Goal: Book appointment/travel/reservation

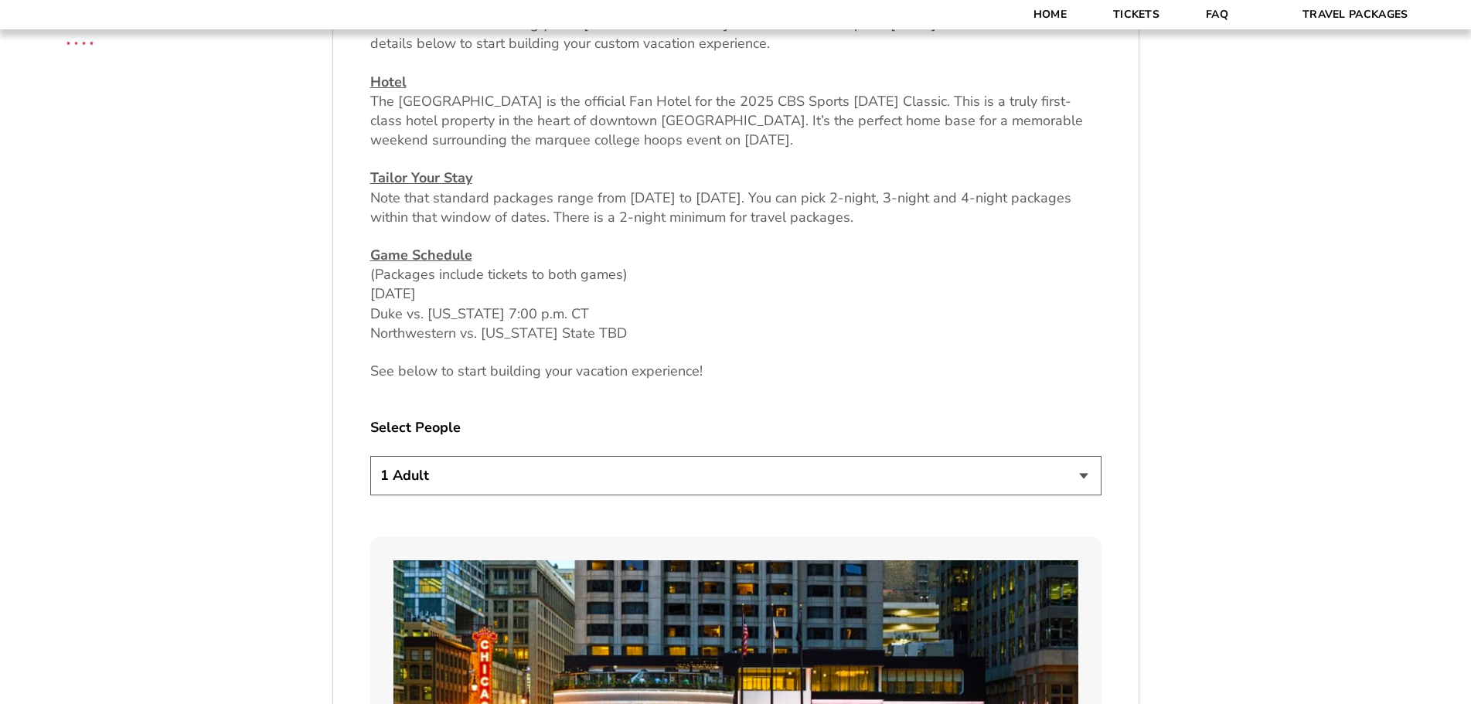
scroll to position [696, 0]
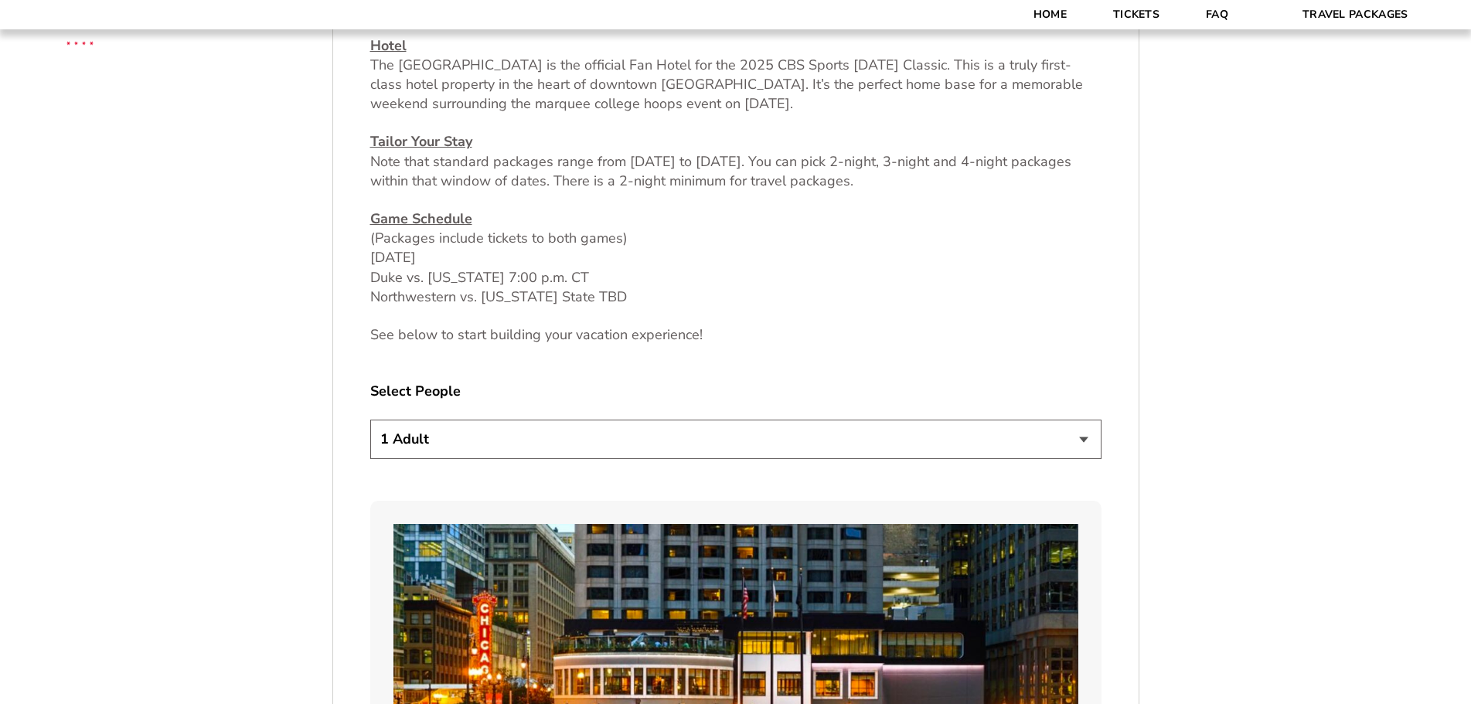
click at [394, 439] on select "1 Adult 2 Adults 3 Adults 4 Adults 2 Adults + 1 Child 2 Adults + 2 Children 2 A…" at bounding box center [735, 439] width 731 height 39
select select "2 Adults"
click at [370, 420] on select "1 Adult 2 Adults 3 Adults 4 Adults 2 Adults + 1 Child 2 Adults + 2 Children 2 A…" at bounding box center [735, 439] width 731 height 39
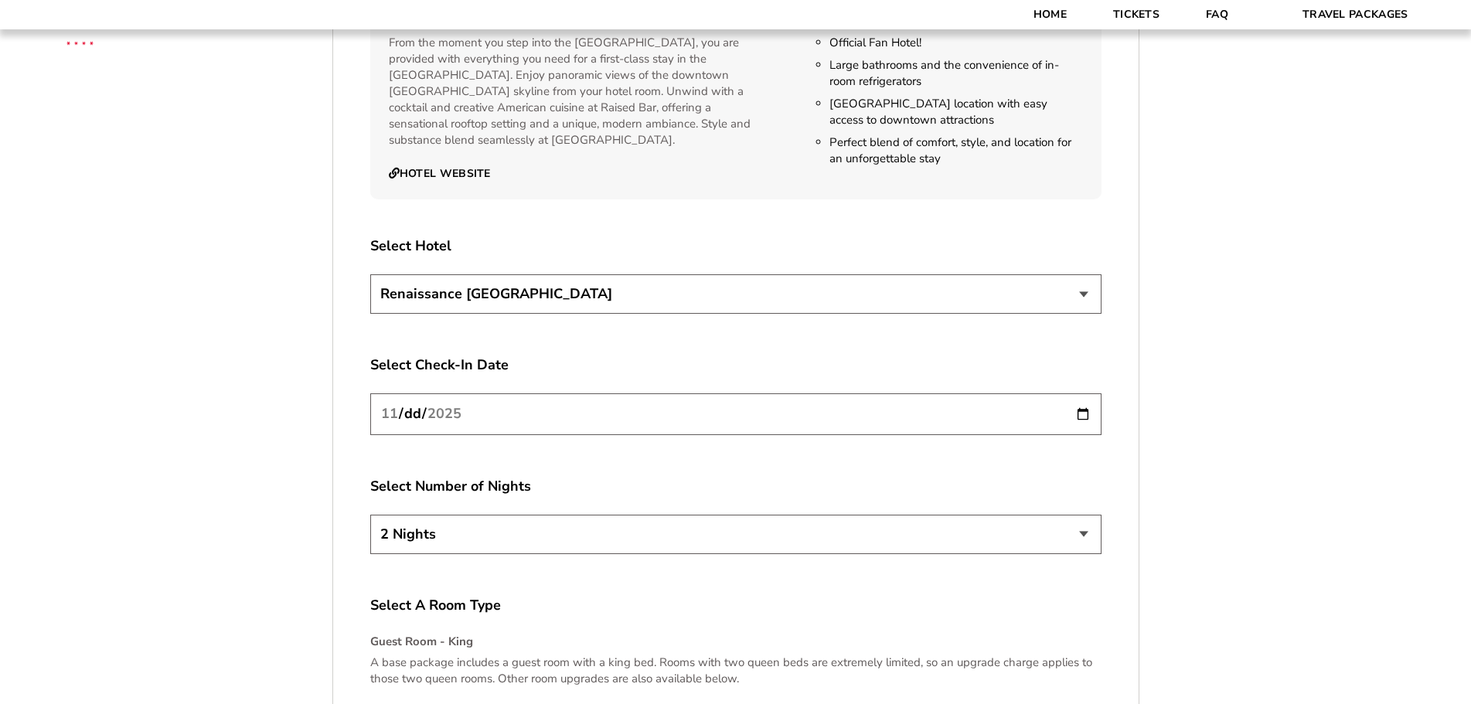
scroll to position [1778, 0]
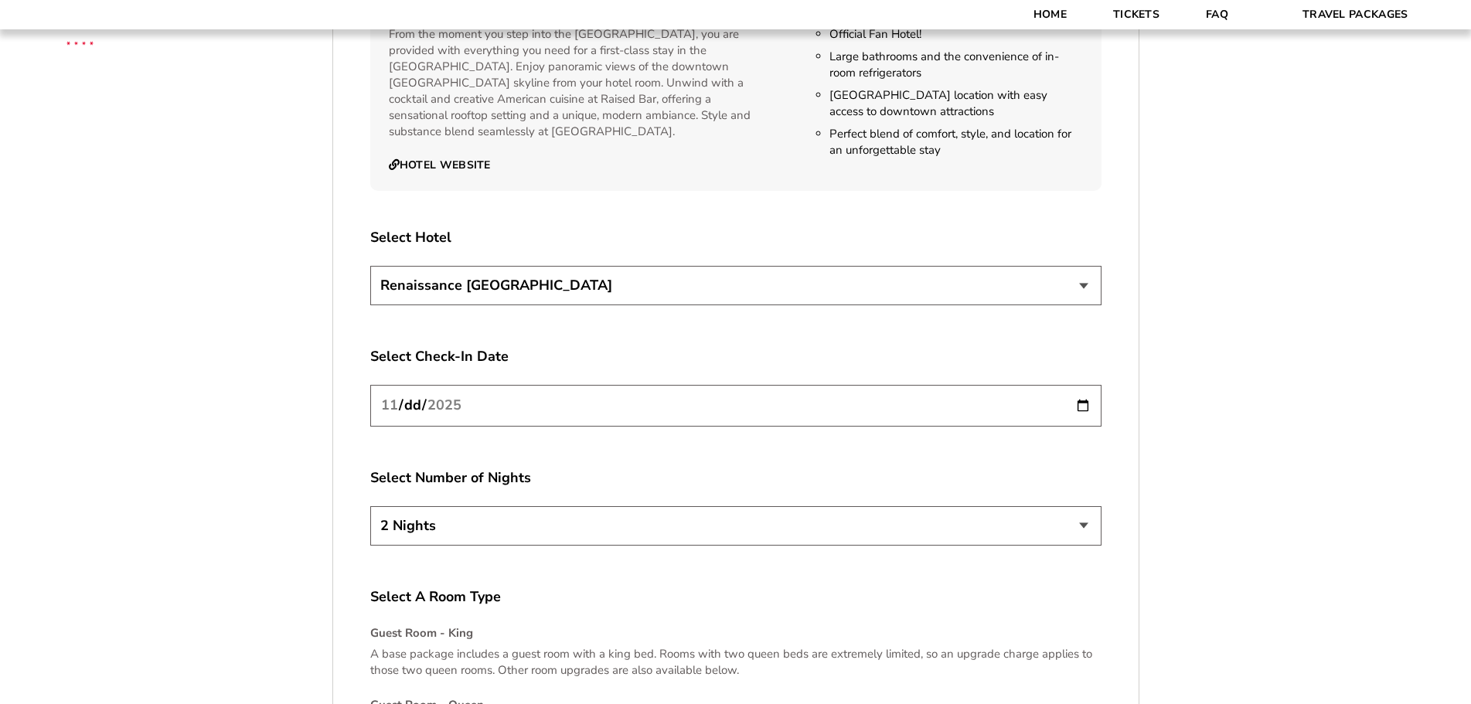
click at [1087, 404] on input "[DATE]" at bounding box center [735, 405] width 731 height 41
click at [459, 522] on select "2 Nights 3 Nights 4 Nights" at bounding box center [735, 525] width 731 height 39
click at [370, 506] on select "2 Nights 3 Nights 4 Nights" at bounding box center [735, 525] width 731 height 39
click at [454, 404] on input "[DATE]" at bounding box center [735, 405] width 731 height 41
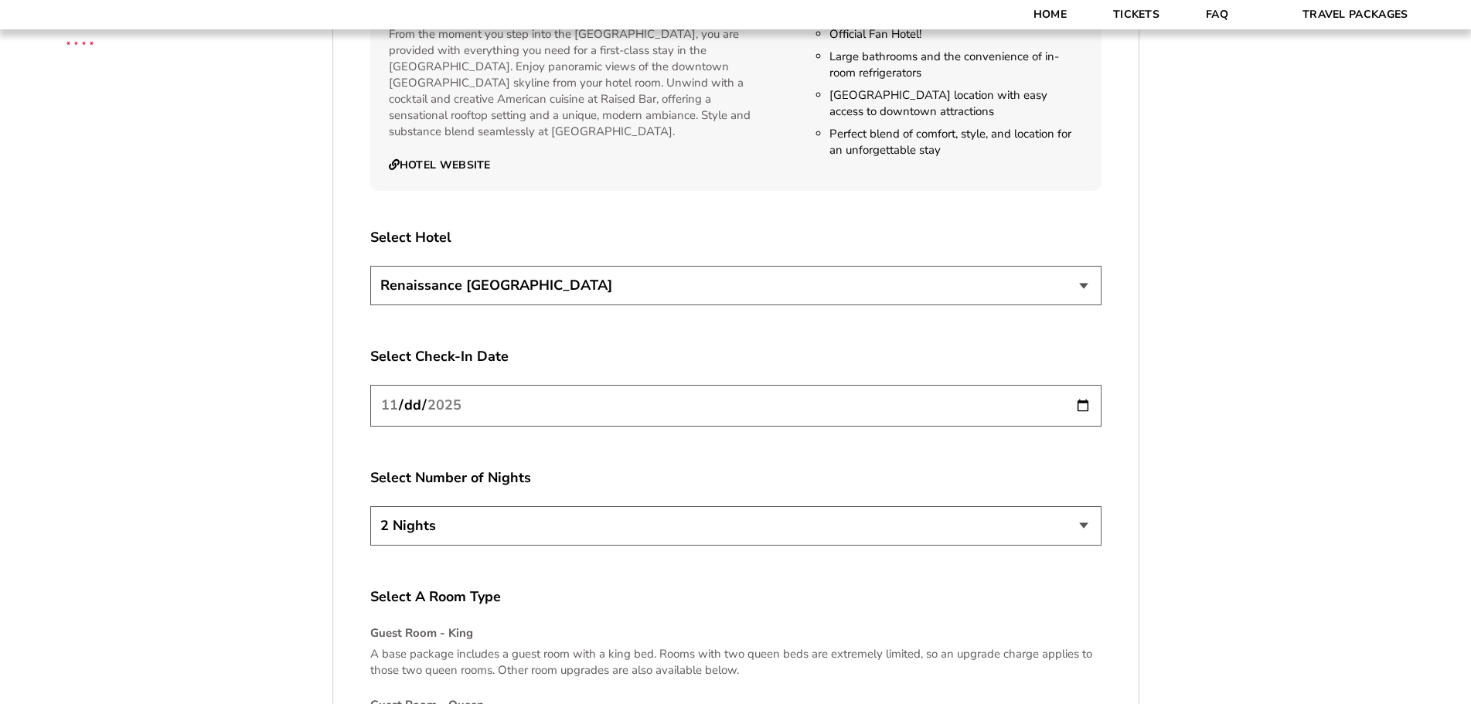
click at [422, 411] on input "[DATE]" at bounding box center [735, 405] width 731 height 41
click at [1094, 404] on input "[DATE]" at bounding box center [735, 405] width 731 height 41
click at [1084, 404] on input "[DATE]" at bounding box center [735, 405] width 731 height 41
type input "[DATE]"
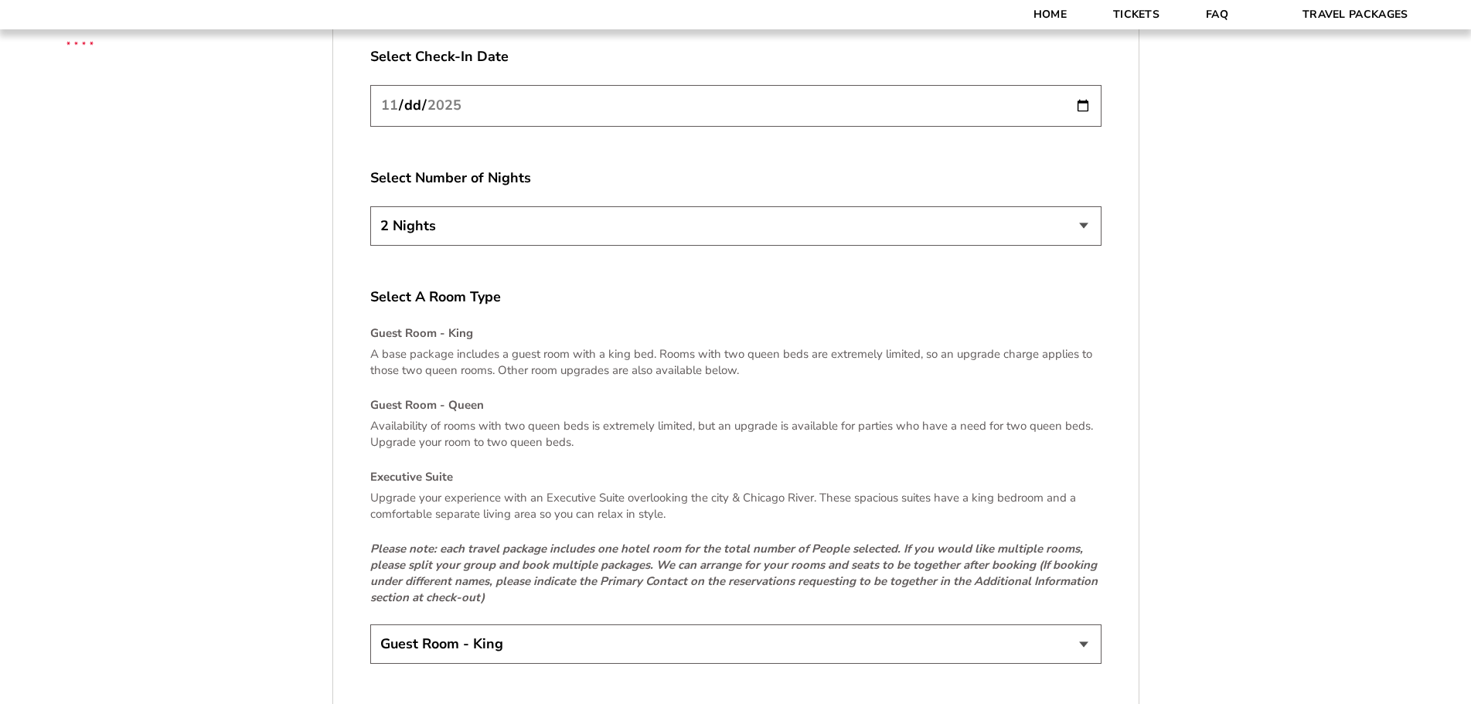
scroll to position [2087, 0]
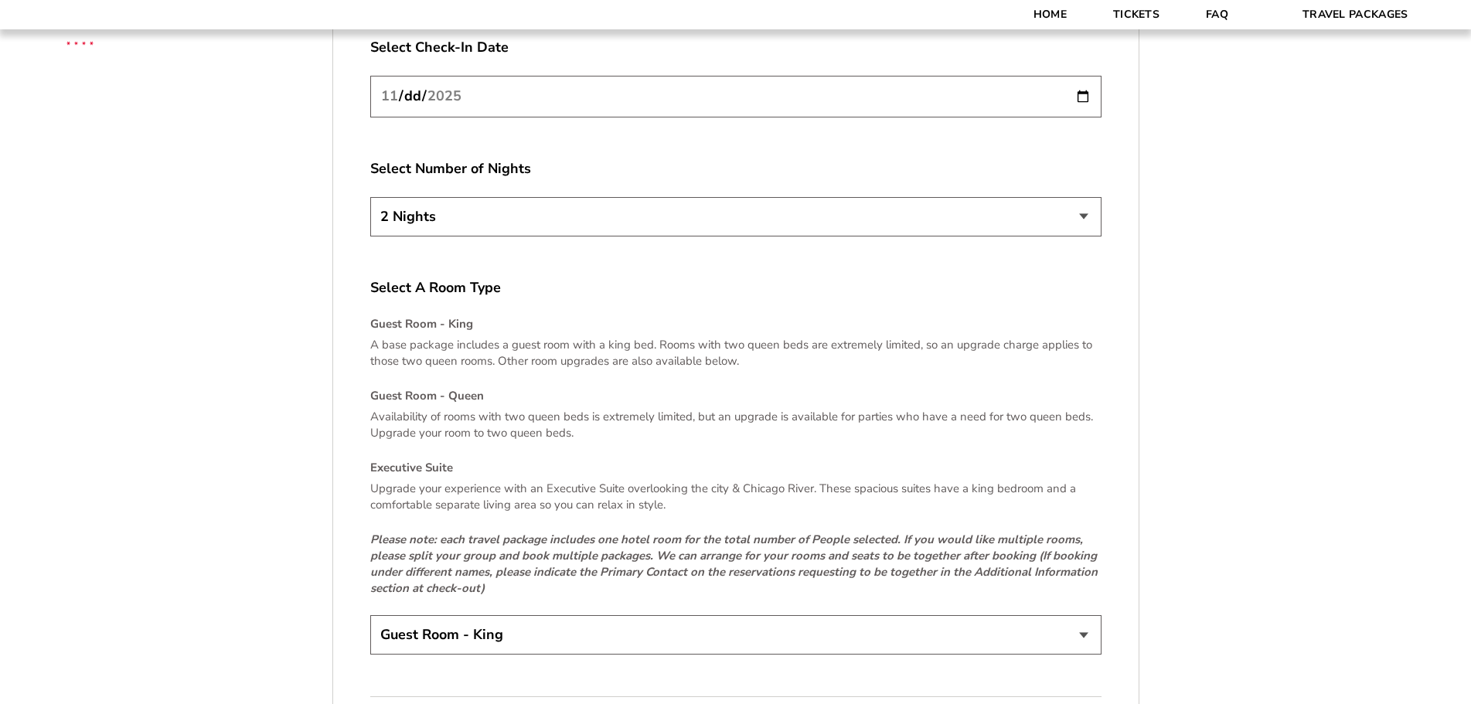
click at [468, 638] on select "Guest Room - King Guest Room - Queen (+$95 per night) Executive Suite (+$315 pe…" at bounding box center [735, 634] width 731 height 39
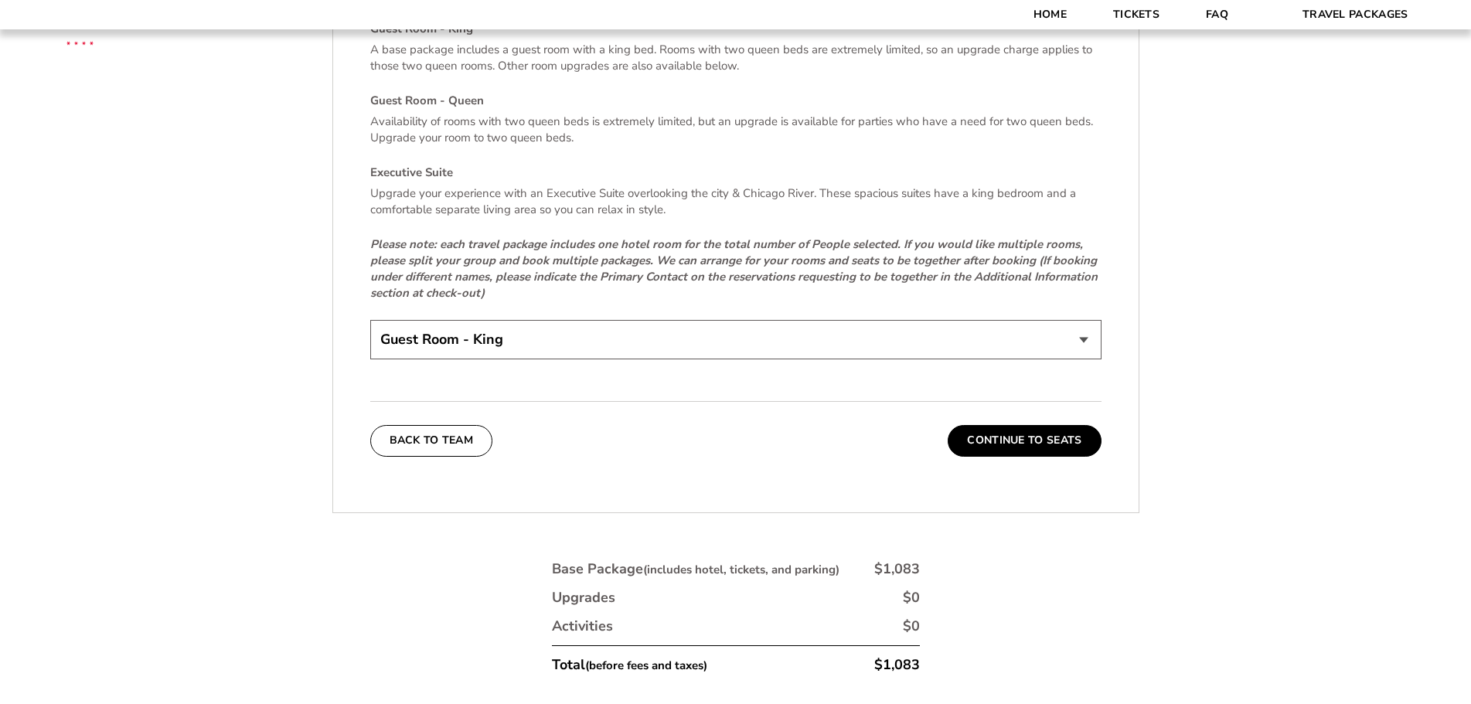
scroll to position [2396, 0]
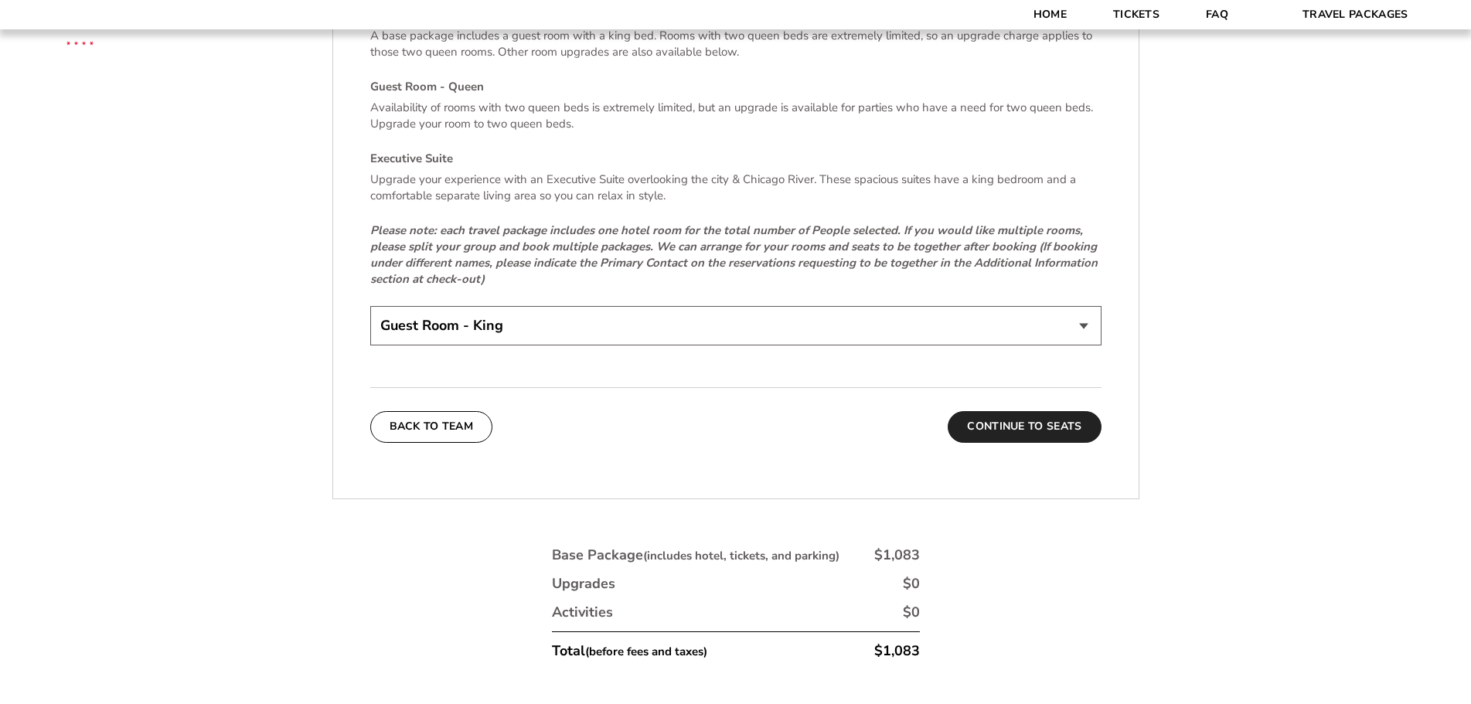
click at [1046, 430] on button "Continue To Seats" at bounding box center [1023, 426] width 153 height 31
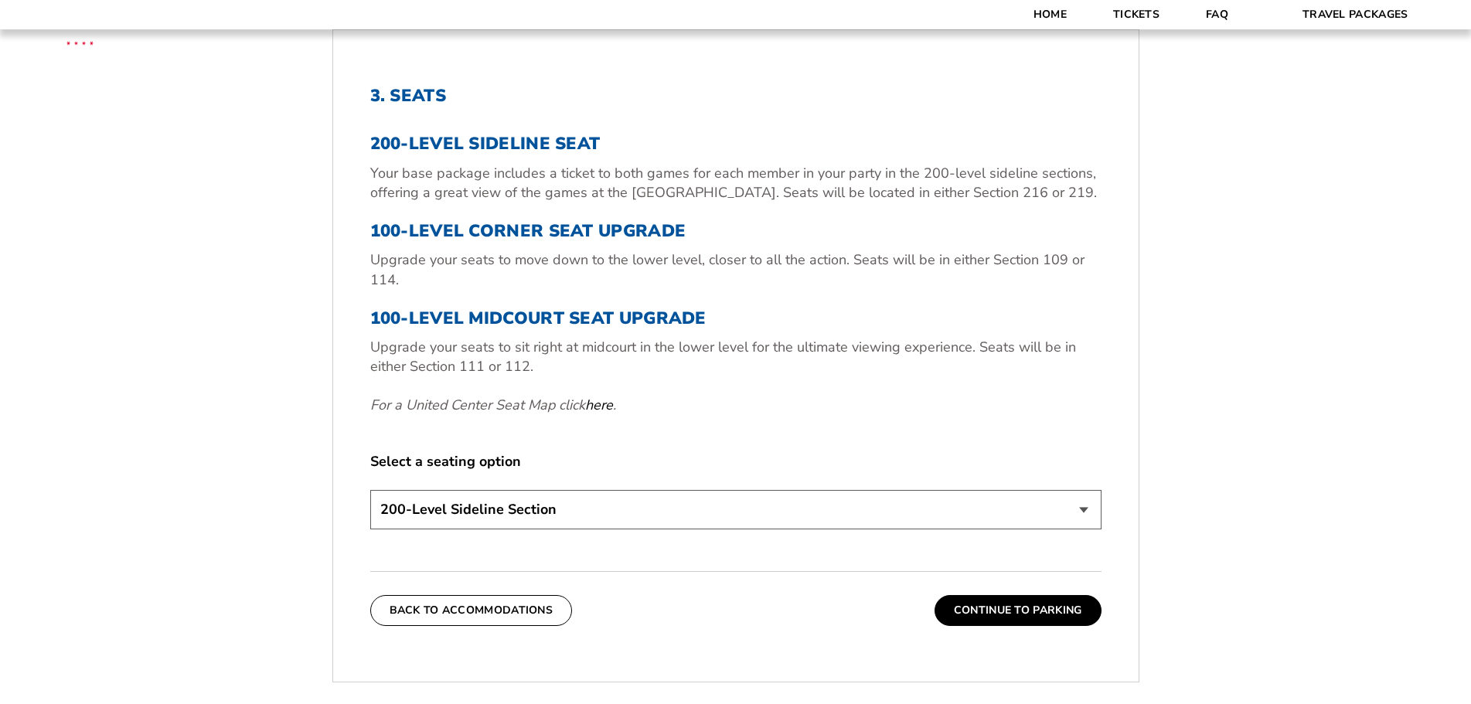
scroll to position [564, 0]
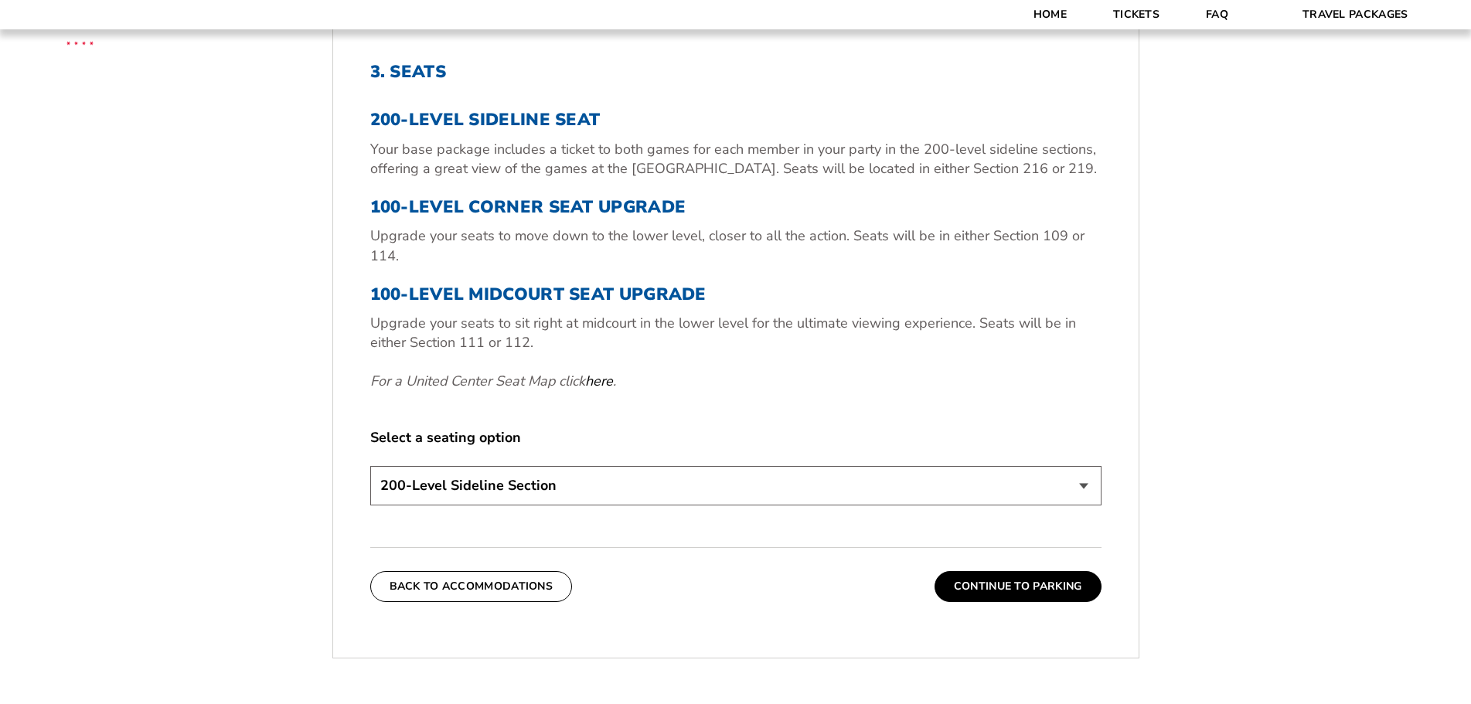
click at [561, 466] on select "200-Level Sideline Section 100-Level Corner Seat Upgrade (+$80 per person) 100-…" at bounding box center [735, 485] width 731 height 39
click at [529, 488] on select "200-Level Sideline Section 100-Level Corner Seat Upgrade (+$80 per person) 100-…" at bounding box center [735, 485] width 731 height 39
click at [974, 586] on button "Continue To Parking" at bounding box center [1017, 586] width 167 height 31
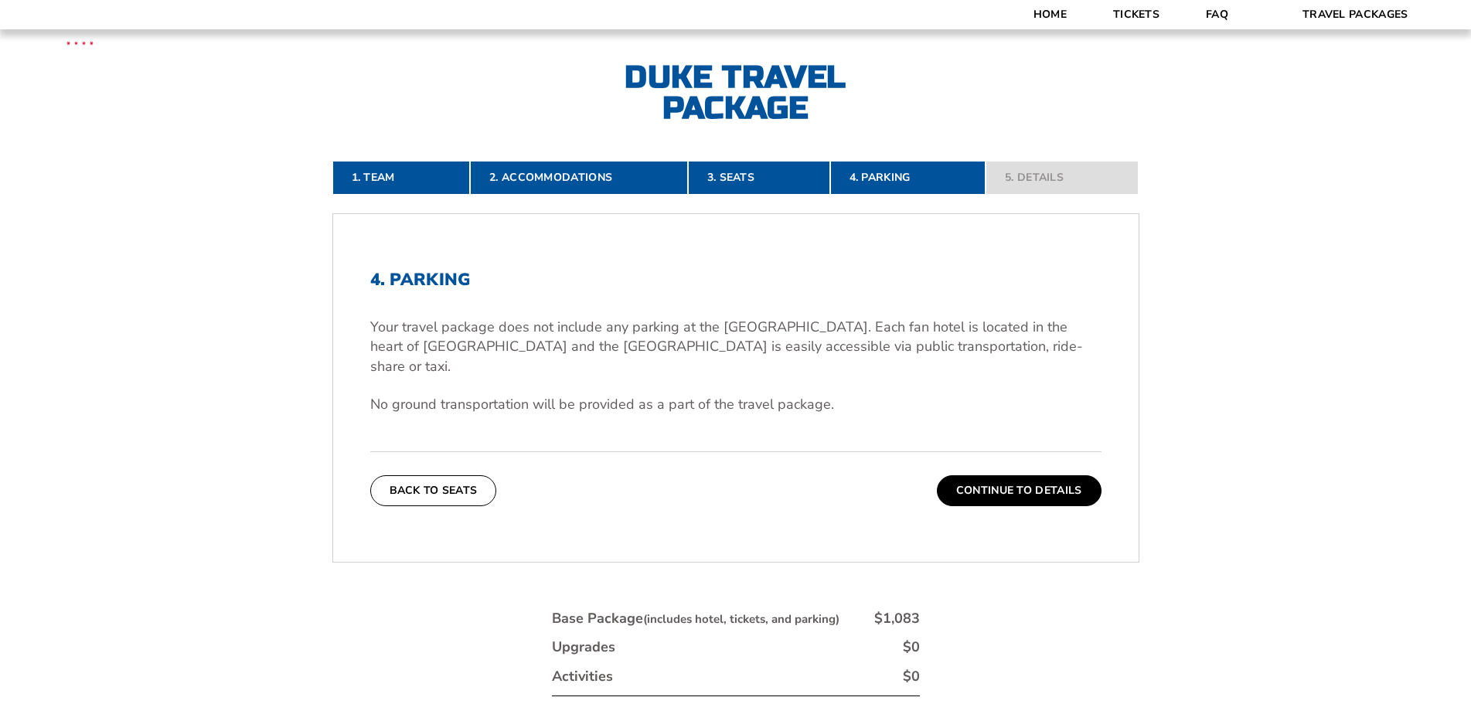
scroll to position [332, 0]
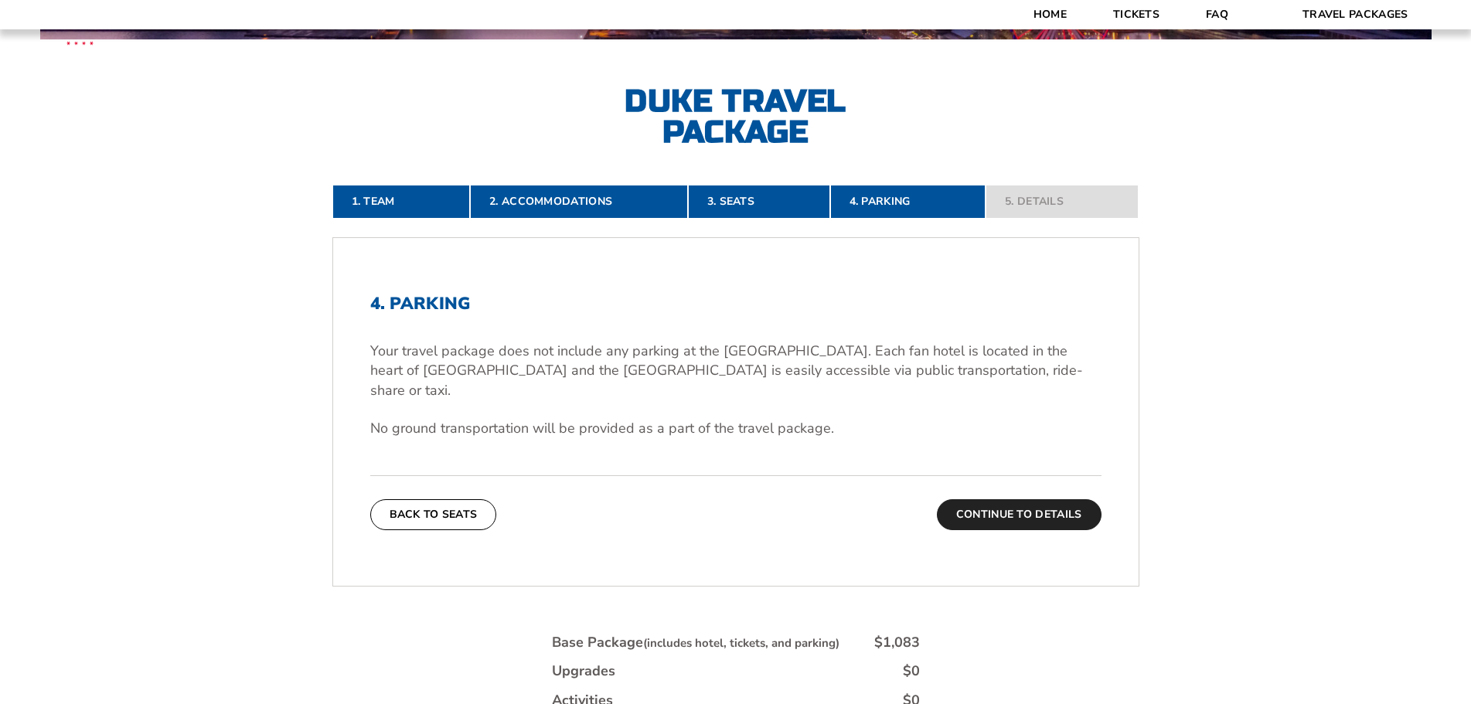
click at [1033, 501] on button "Continue To Details" at bounding box center [1019, 514] width 165 height 31
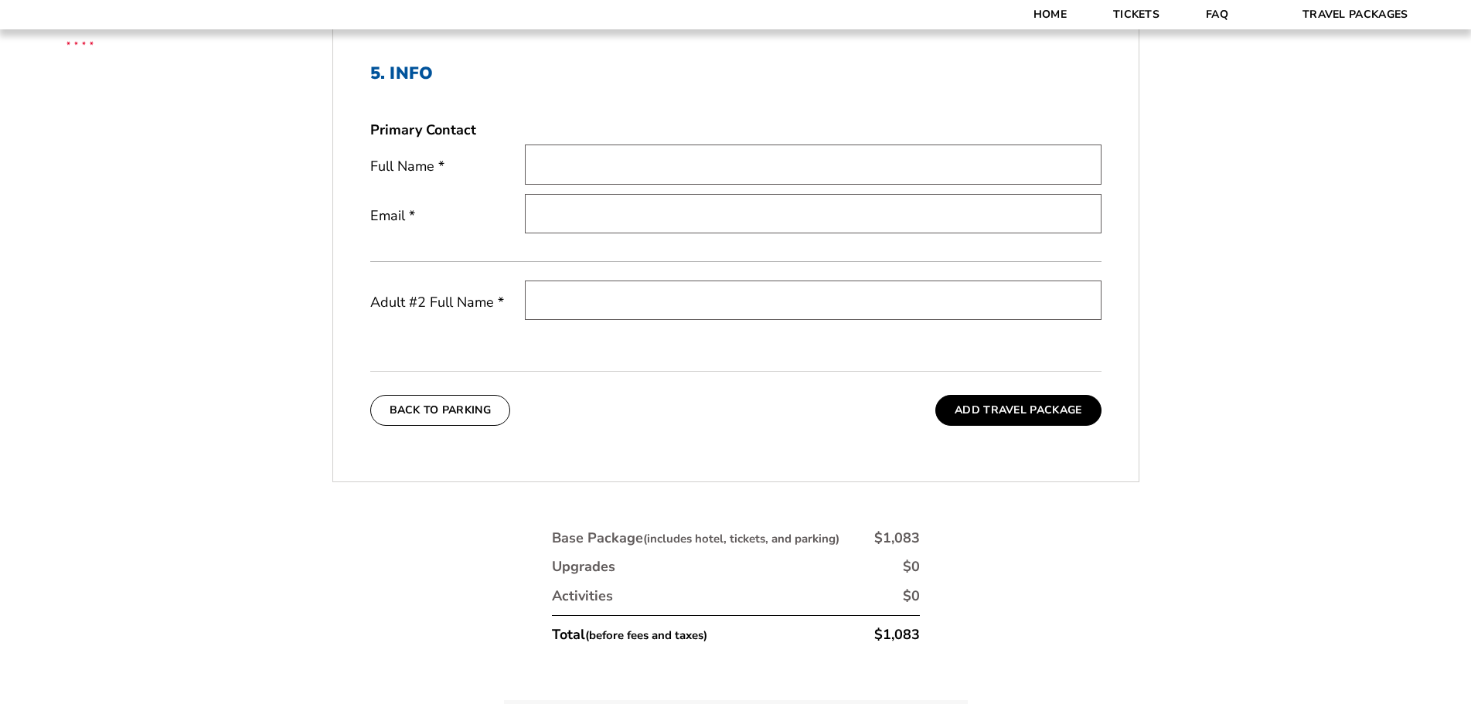
scroll to position [564, 0]
